Goal: Find specific page/section: Find specific page/section

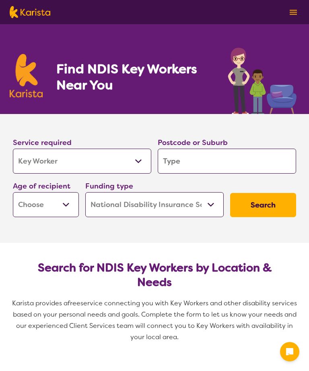
select select "Key Worker"
select select "NDIS"
select select "Key Worker"
select select "NDIS"
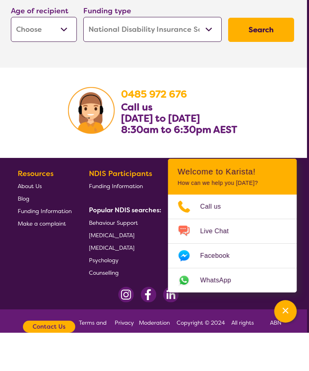
scroll to position [1245, 6]
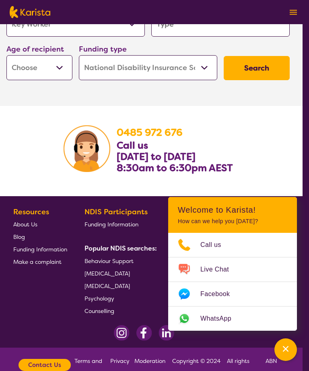
click at [281, 154] on section "[PHONE_NUMBER] Call us [DATE] to [DATE] 8:30am to 6:30pm AEST" at bounding box center [148, 151] width 309 height 90
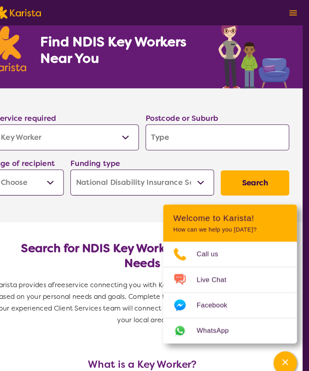
scroll to position [0, 6]
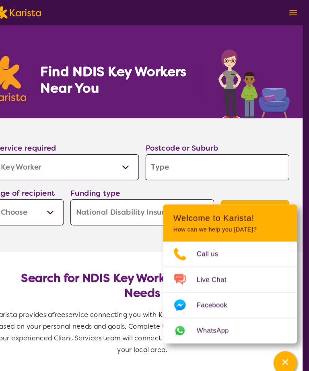
click at [290, 10] on img at bounding box center [293, 12] width 7 height 5
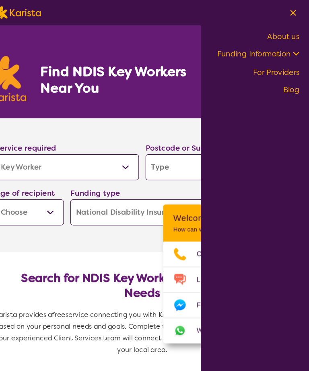
click at [271, 73] on link "For Providers" at bounding box center [277, 70] width 45 height 10
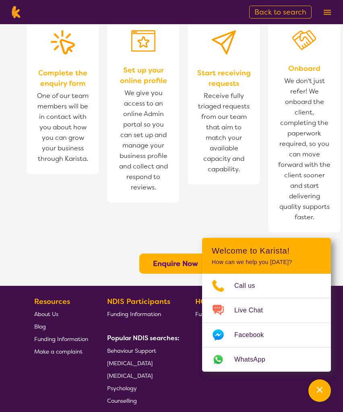
scroll to position [478, 0]
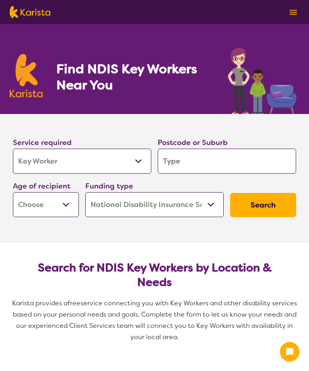
select select "Key Worker"
select select "NDIS"
select select "Key Worker"
select select "NDIS"
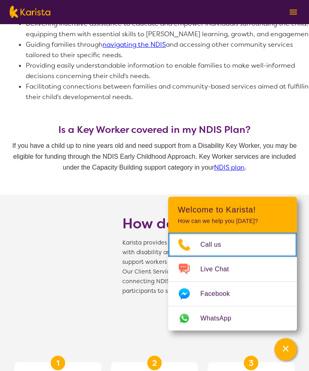
scroll to position [517, 0]
